Goal: Transaction & Acquisition: Purchase product/service

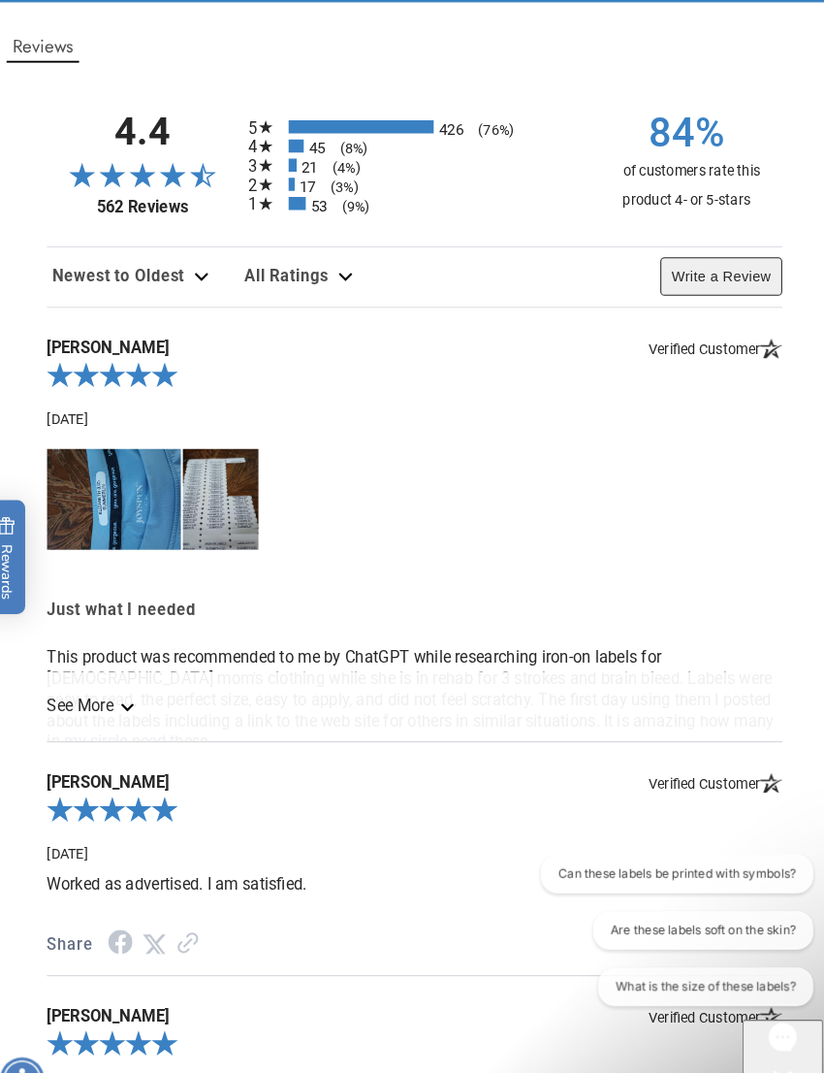
scroll to position [2513, 0]
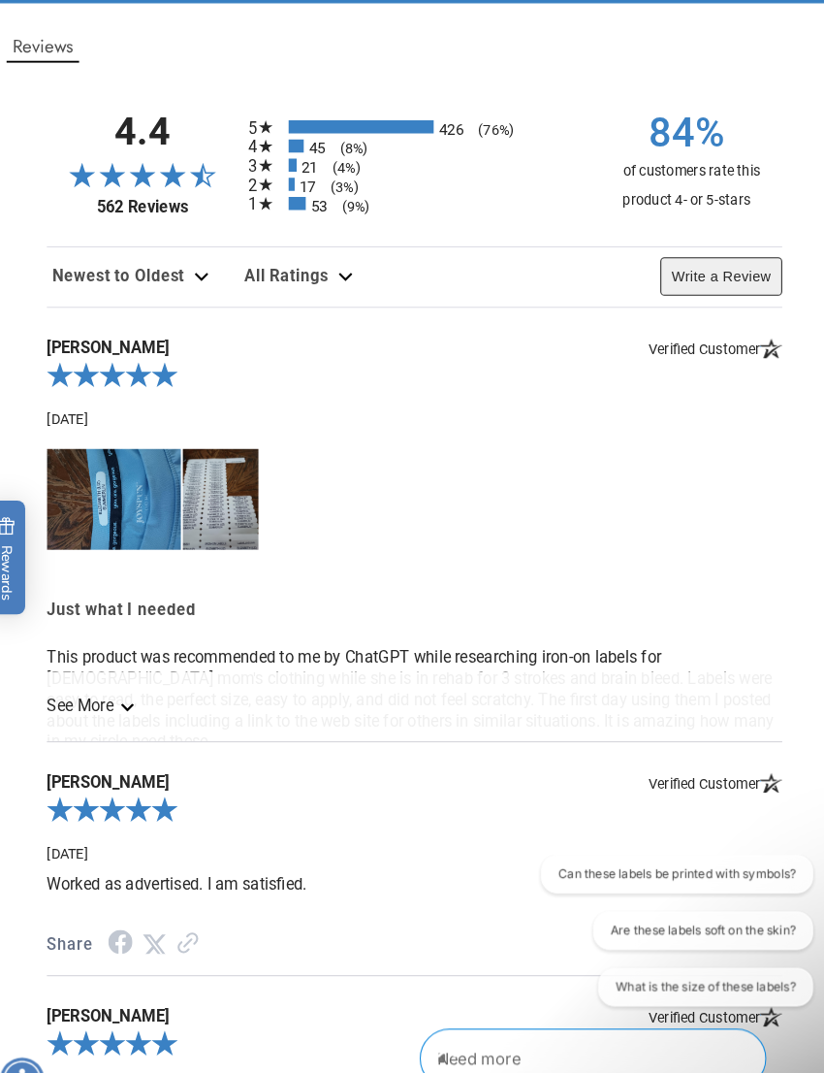
click at [130, 684] on icon "See more" at bounding box center [136, 680] width 13 height 8
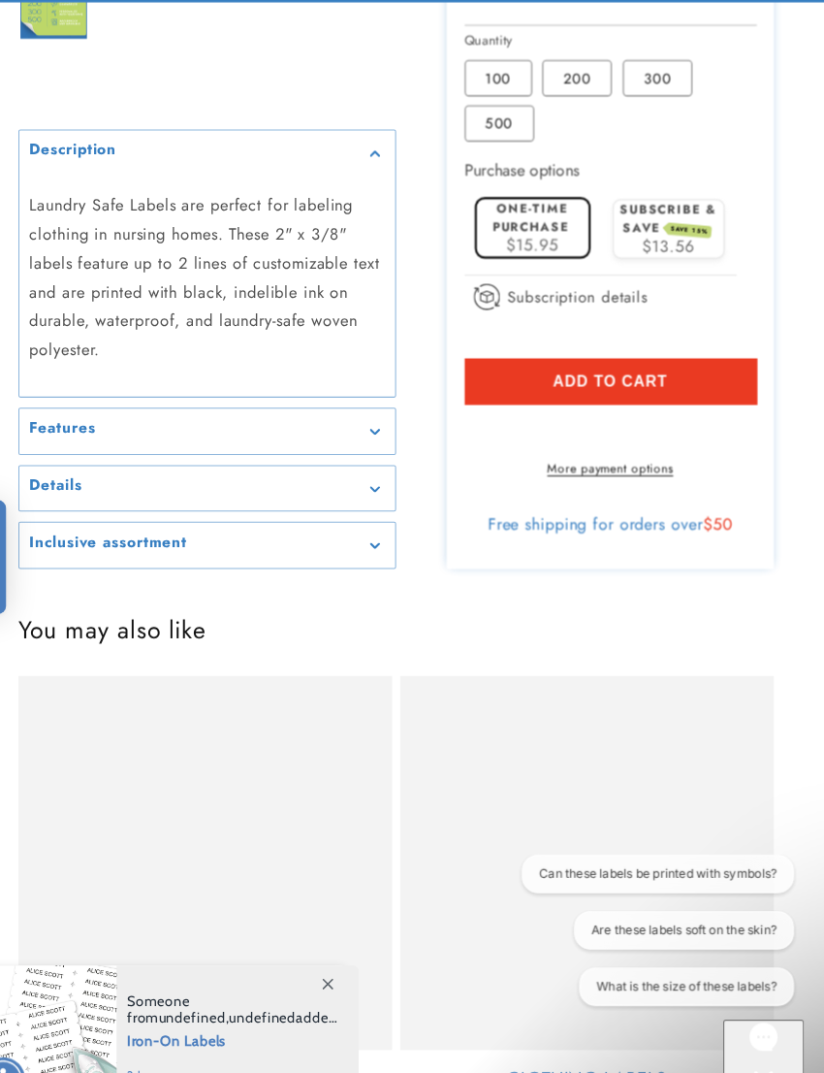
scroll to position [930, 0]
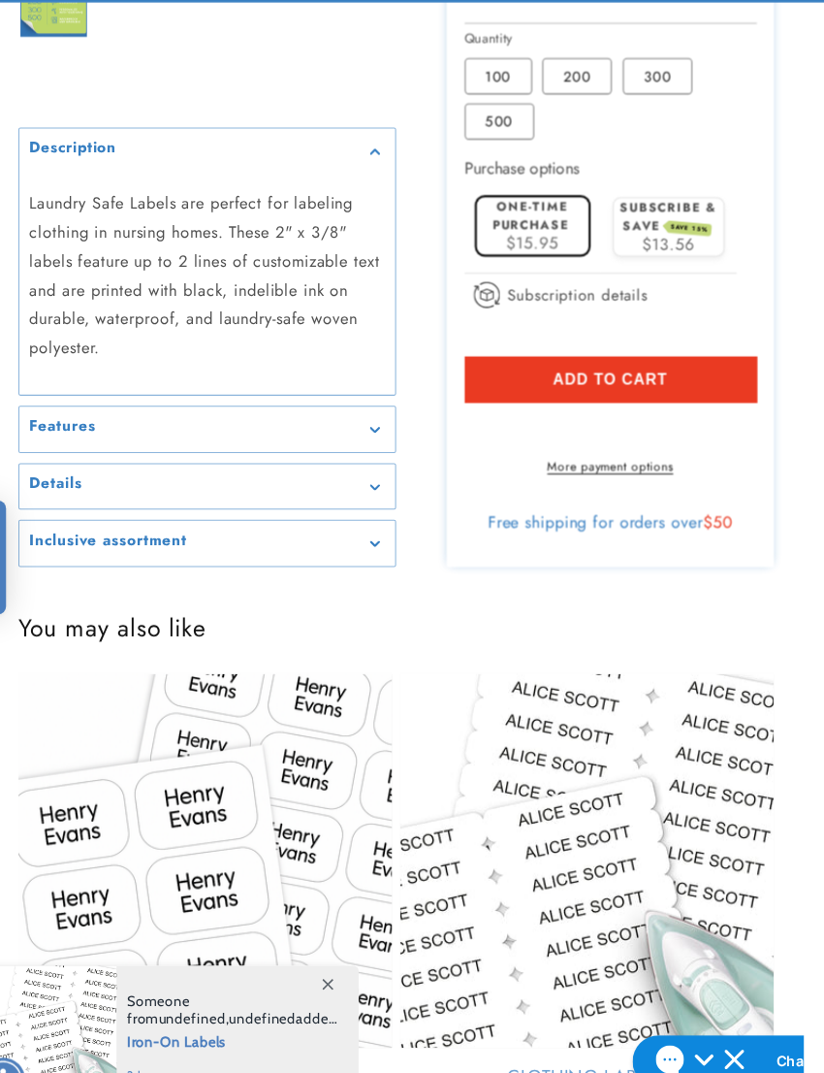
click at [363, 421] on div "Features" at bounding box center [230, 413] width 342 height 15
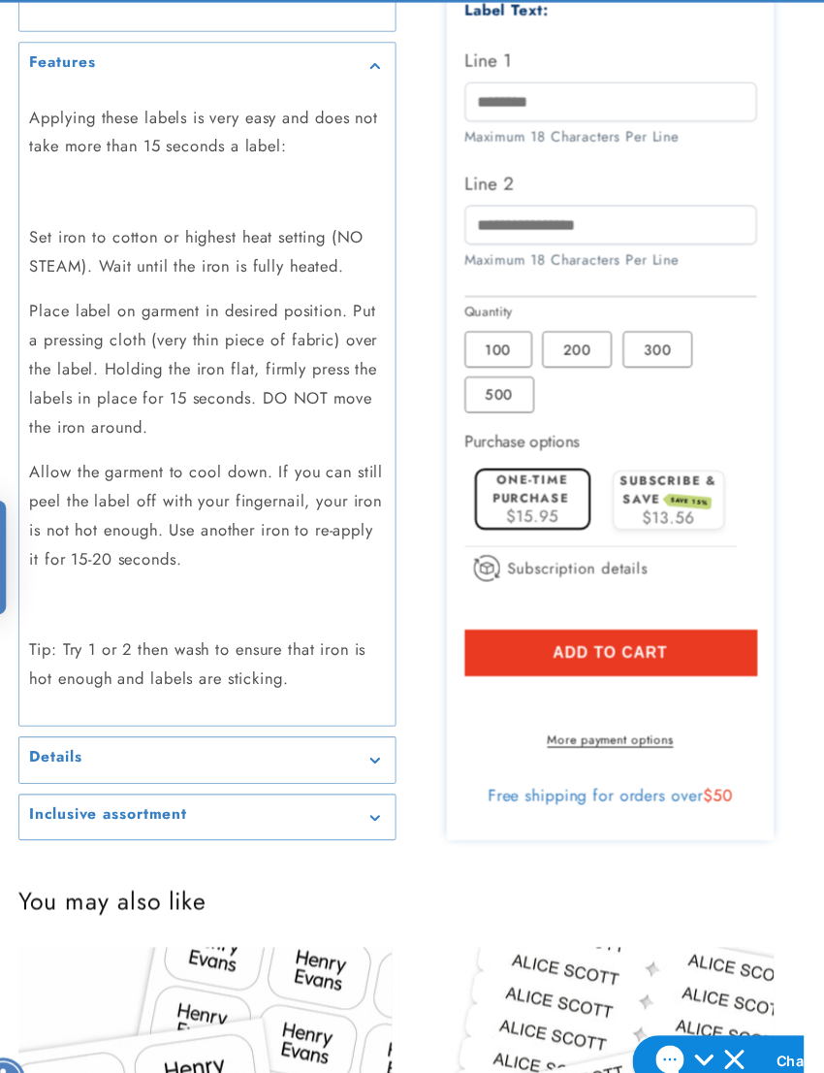
click at [364, 71] on div "Features" at bounding box center [230, 63] width 342 height 15
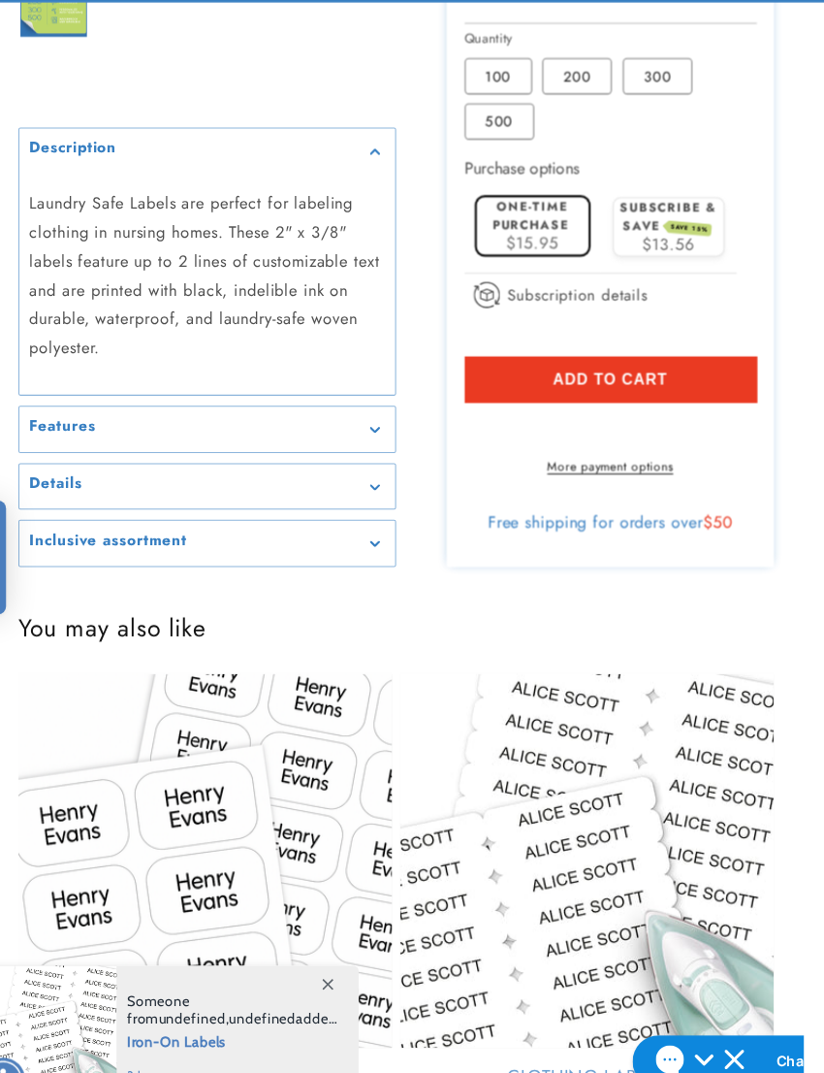
click at [364, 491] on summary "Details" at bounding box center [230, 469] width 362 height 44
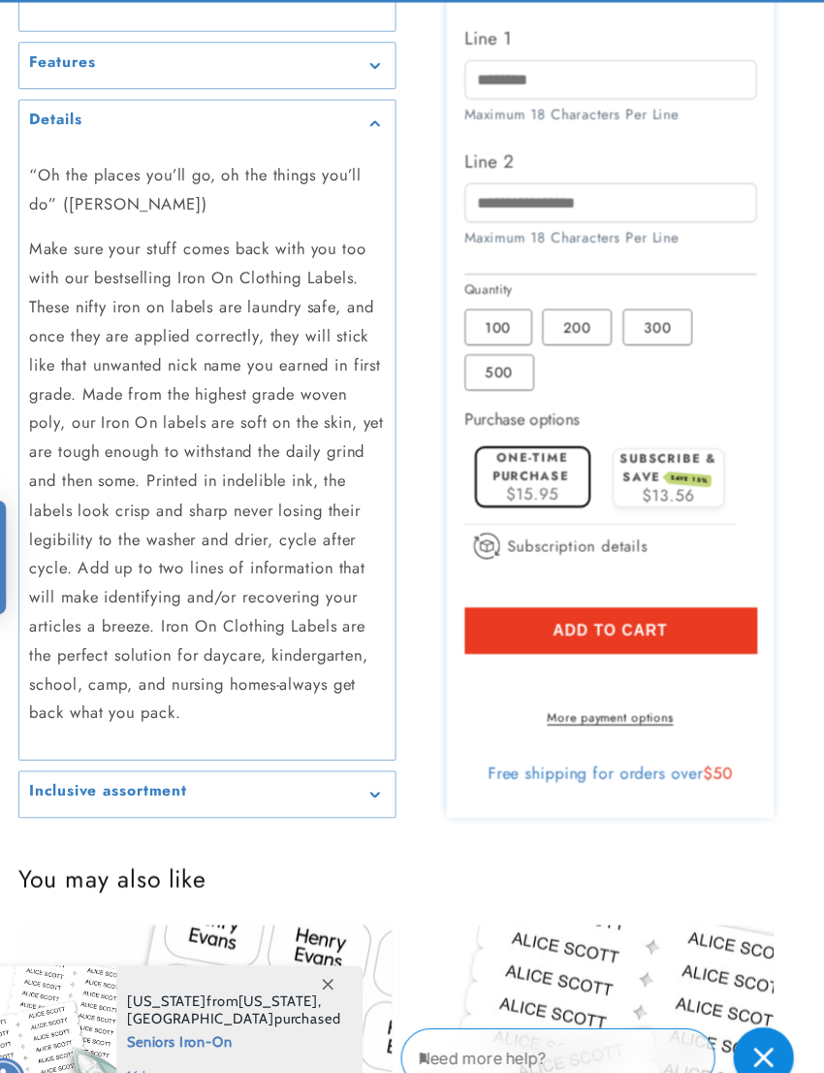
click at [364, 141] on summary "Details" at bounding box center [230, 119] width 362 height 44
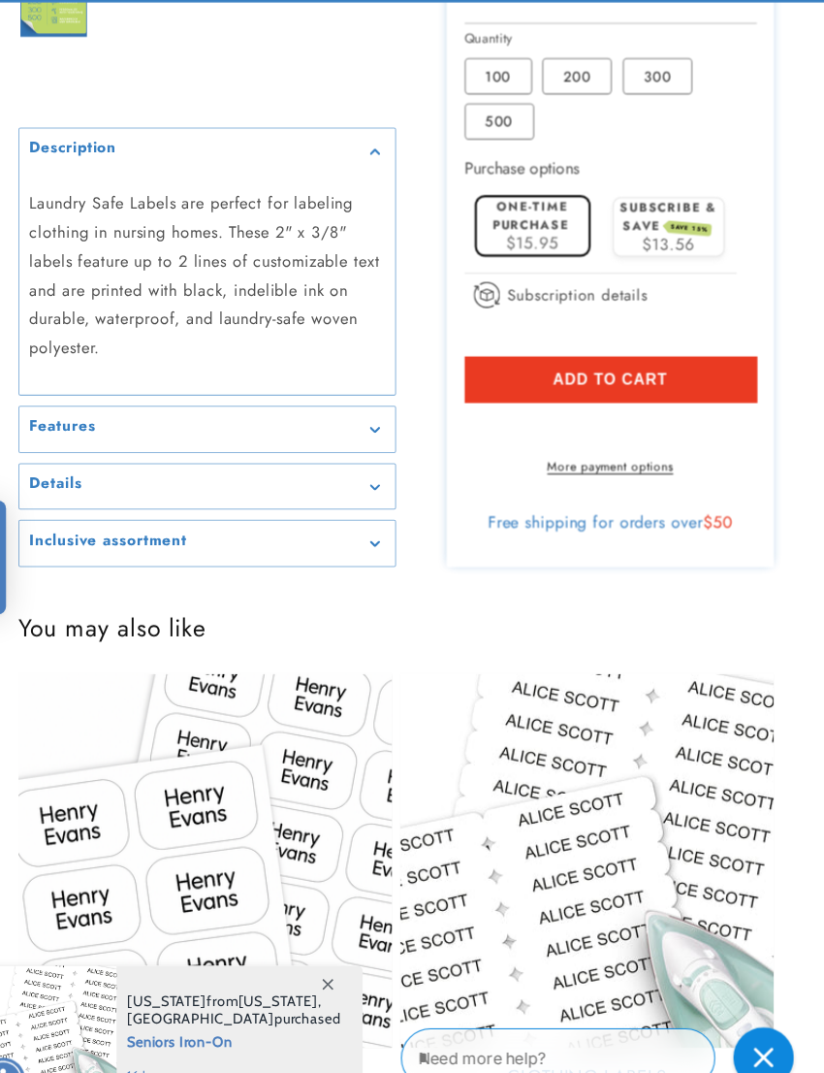
click at [387, 528] on icon "Gallery Viewer" at bounding box center [392, 525] width 10 height 6
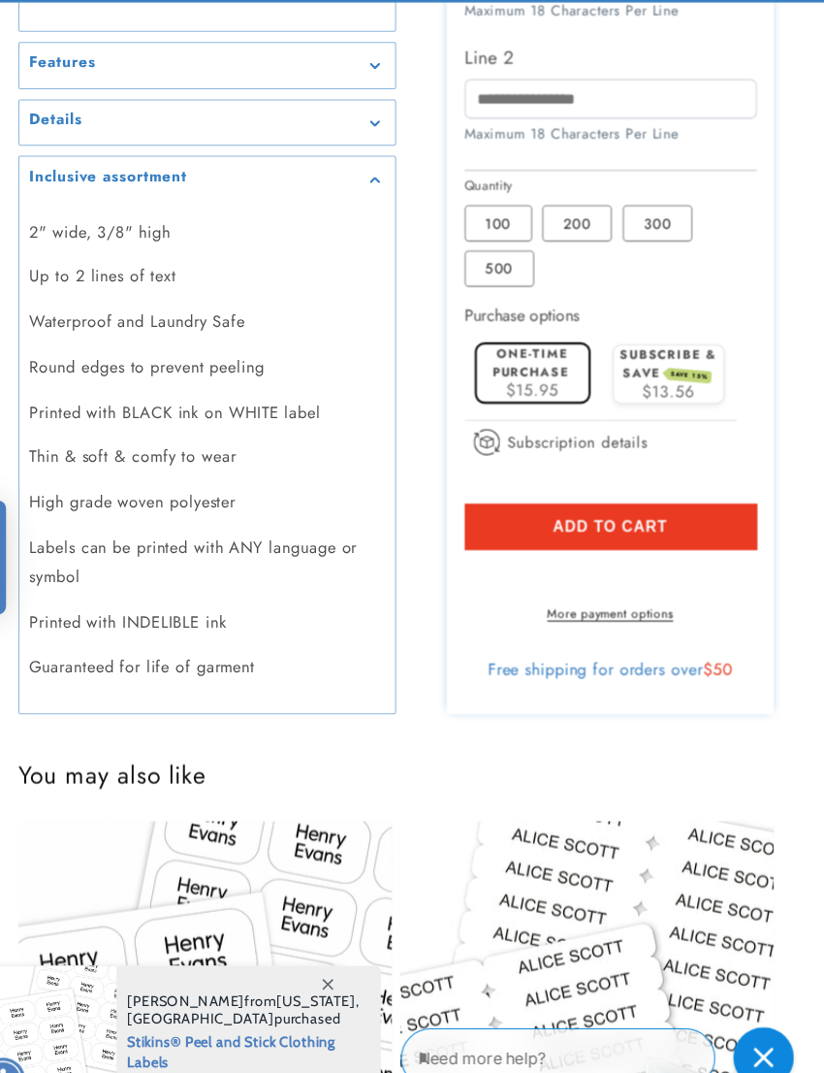
click at [370, 180] on div "Inclusive assortment" at bounding box center [230, 173] width 342 height 15
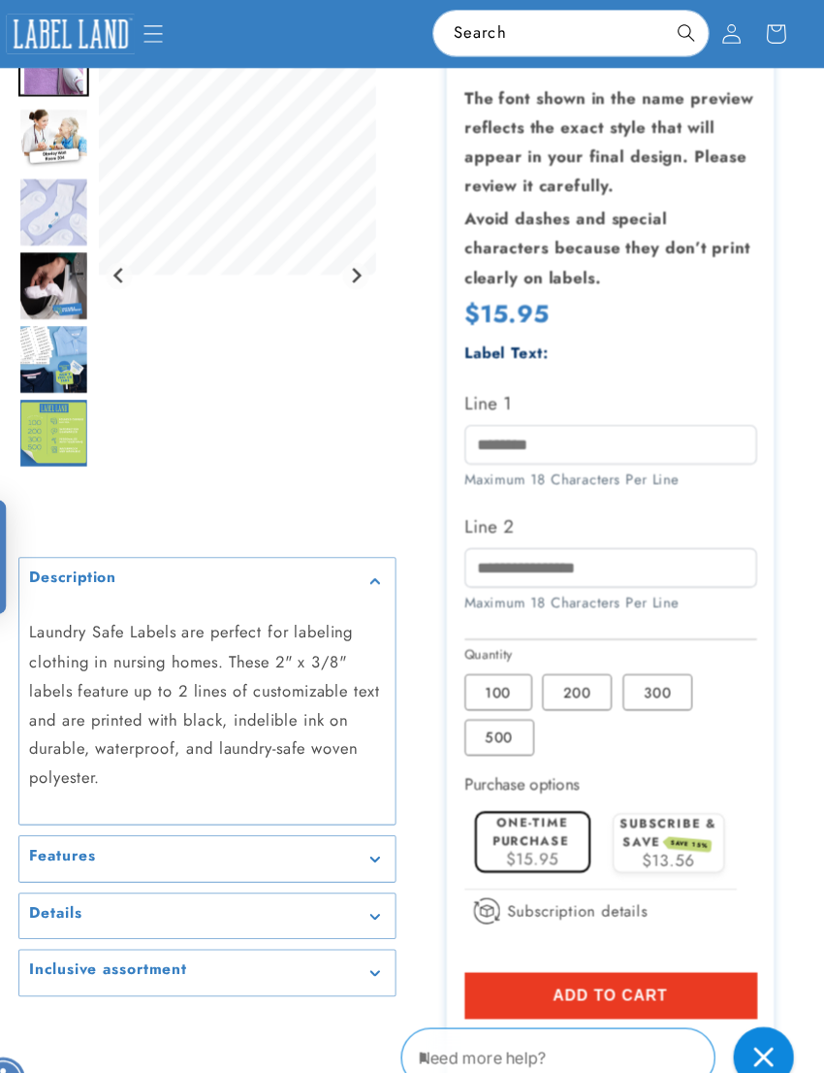
scroll to position [339, 0]
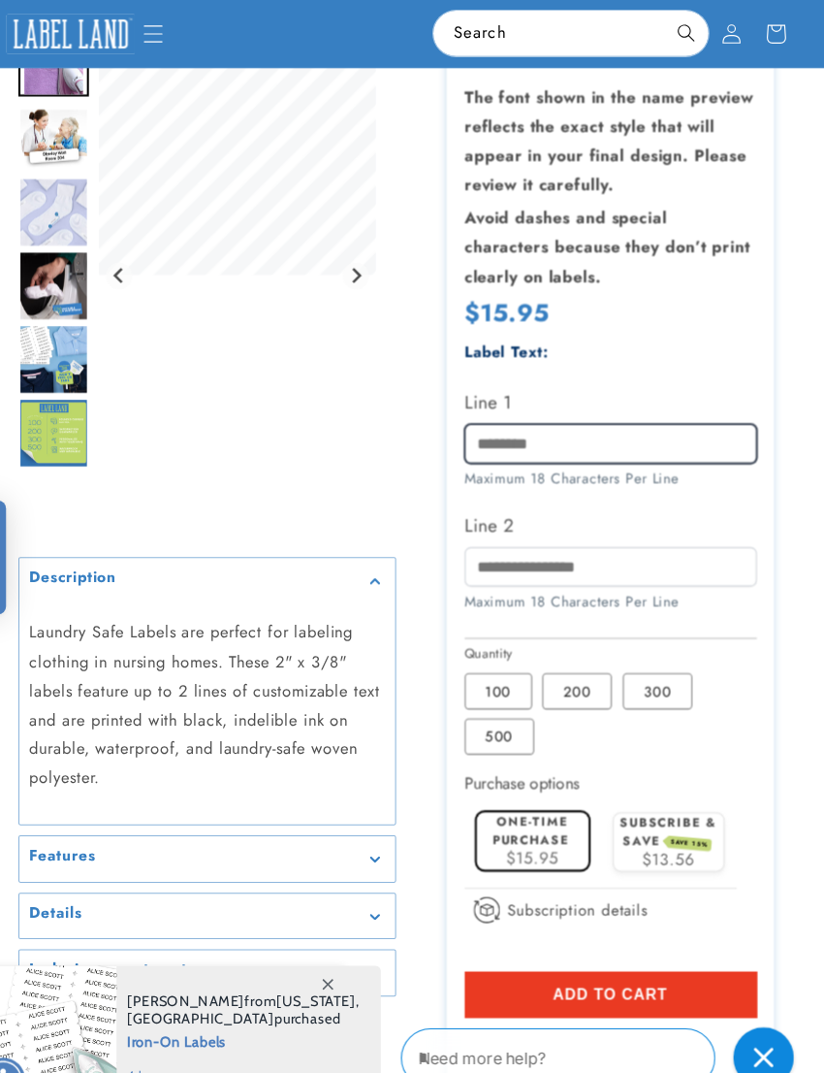
click at [499, 446] on input "Line 1" at bounding box center [618, 427] width 281 height 38
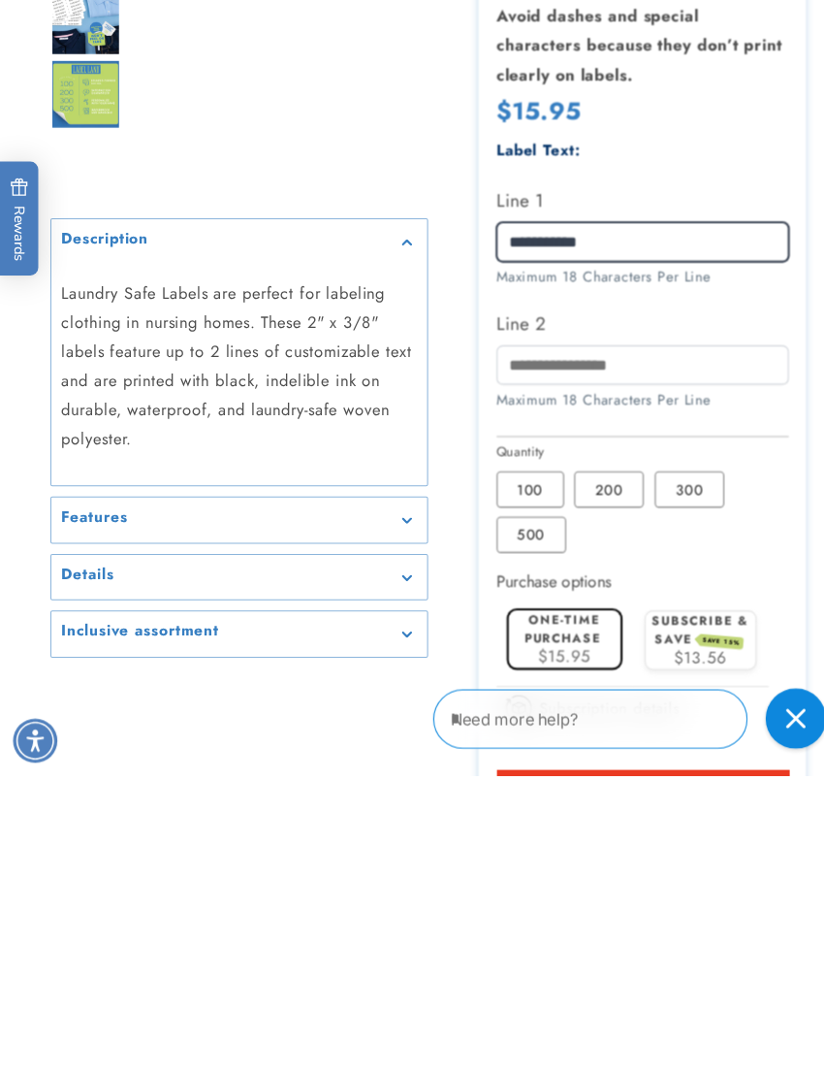
scroll to position [216, 0]
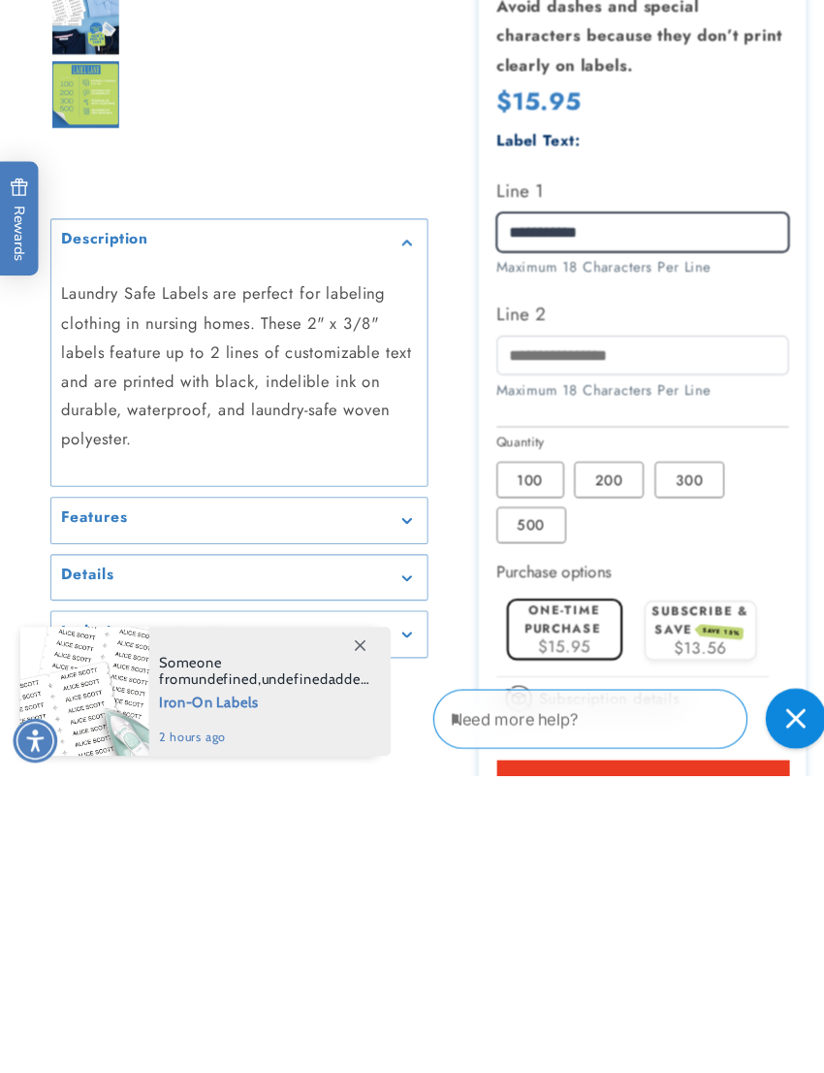
type input "**********"
click at [550, 904] on label "One-time purchase" at bounding box center [542, 922] width 74 height 36
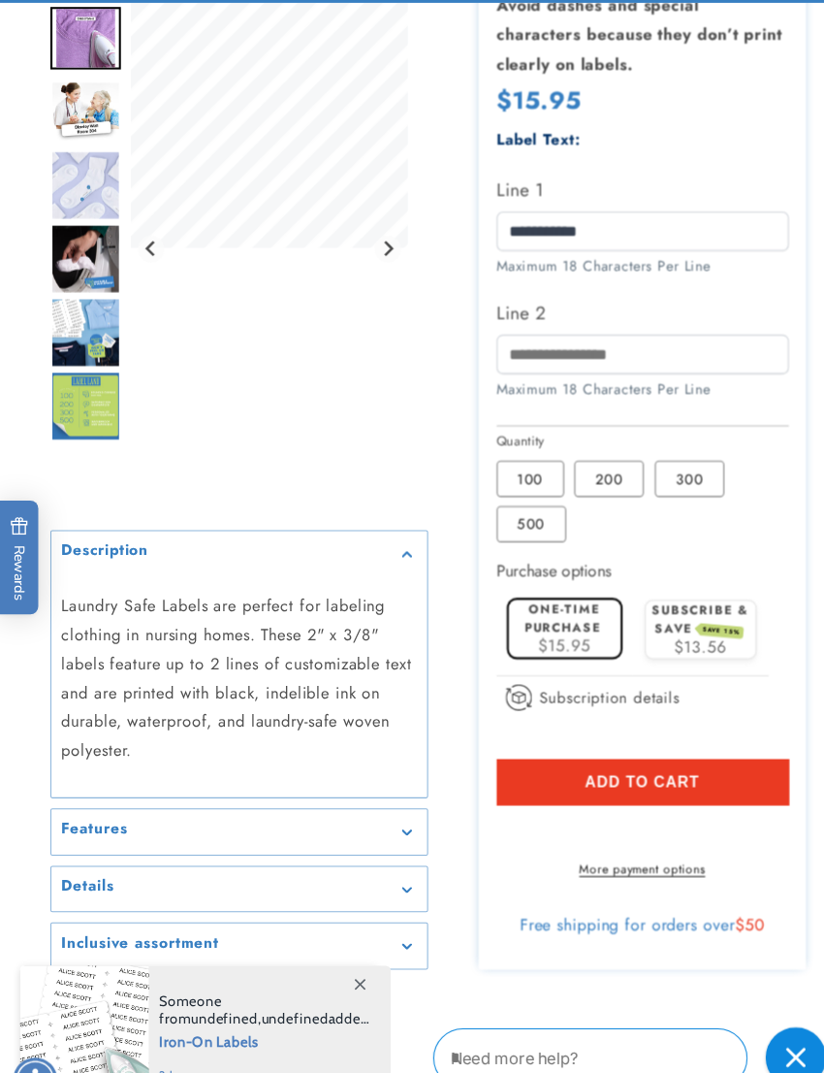
click at [553, 613] on label "One-time purchase" at bounding box center [542, 595] width 74 height 36
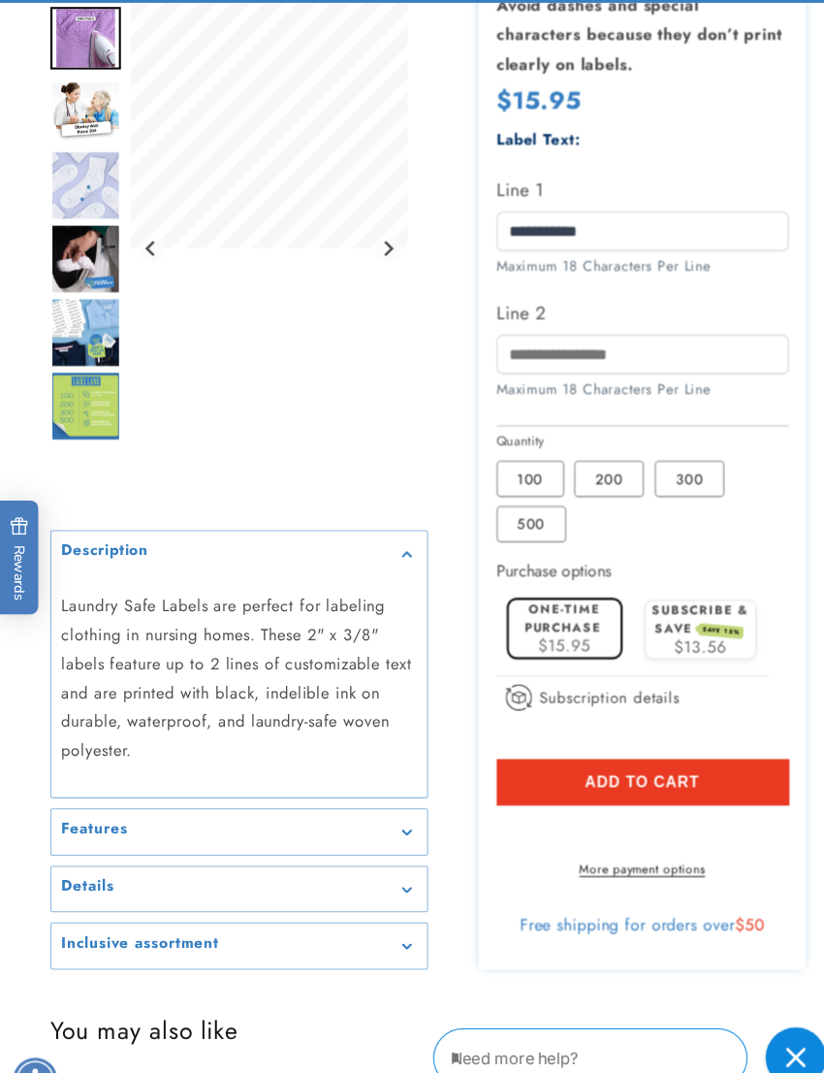
click at [599, 761] on span "Add to cart" at bounding box center [618, 752] width 111 height 17
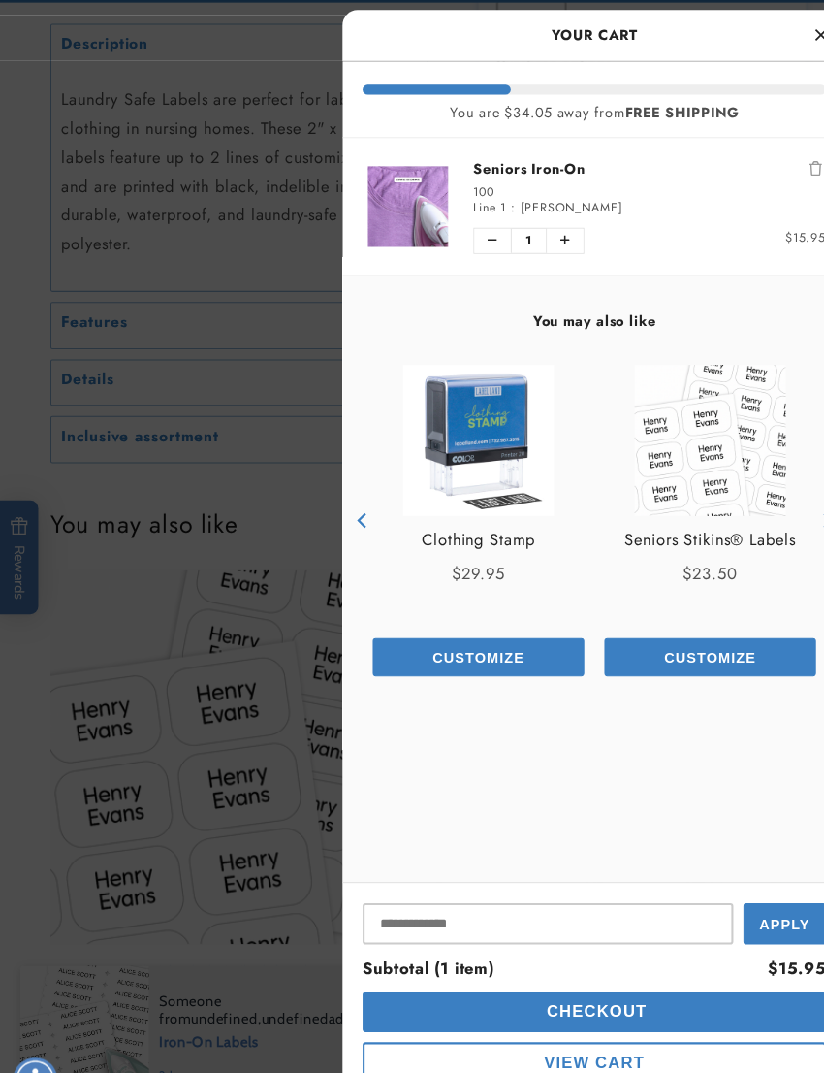
scroll to position [1031, 0]
click at [651, 993] on button "Checkout" at bounding box center [572, 973] width 446 height 39
